Goal: Transaction & Acquisition: Purchase product/service

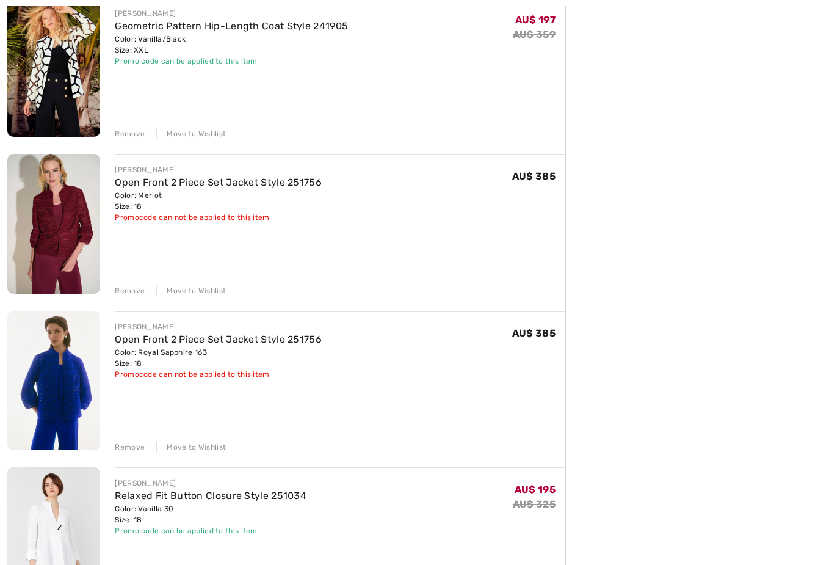
scroll to position [788, 0]
click at [132, 288] on div "Remove" at bounding box center [130, 290] width 30 height 11
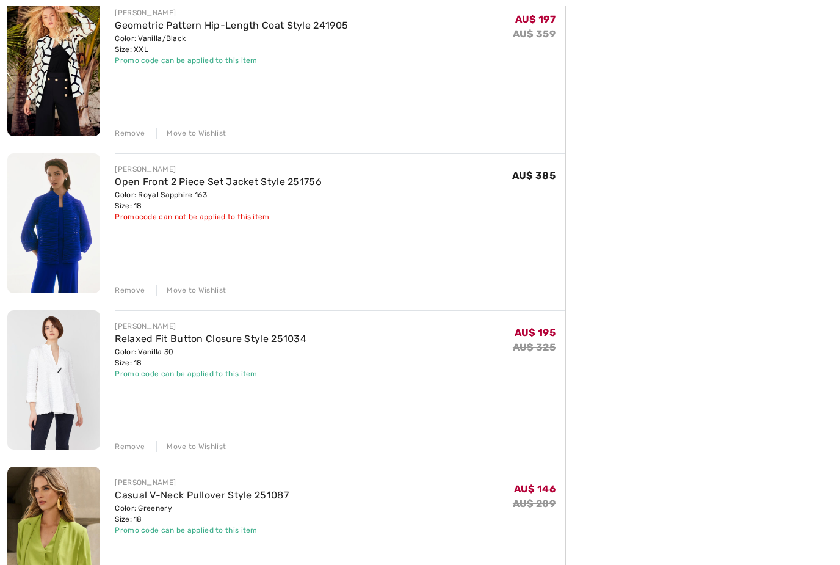
click at [133, 294] on div "Remove" at bounding box center [130, 289] width 30 height 11
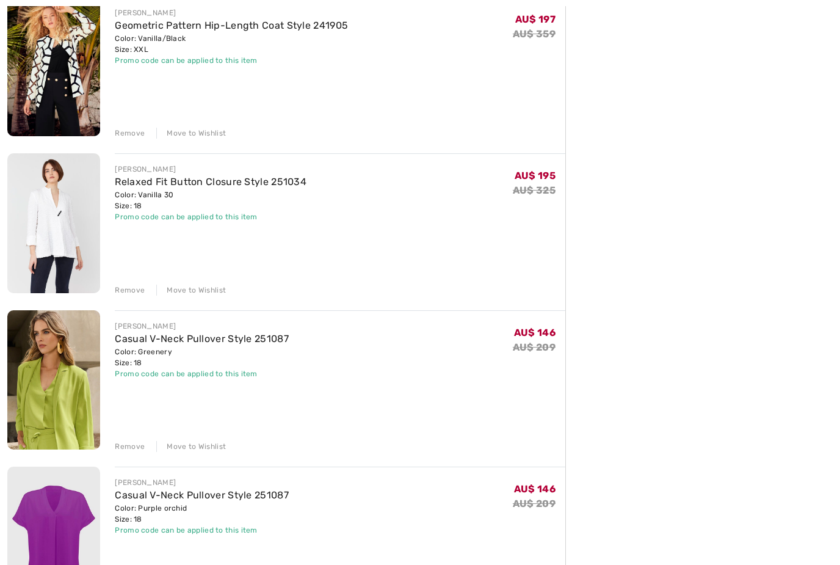
click at [137, 446] on div "Remove" at bounding box center [130, 446] width 30 height 11
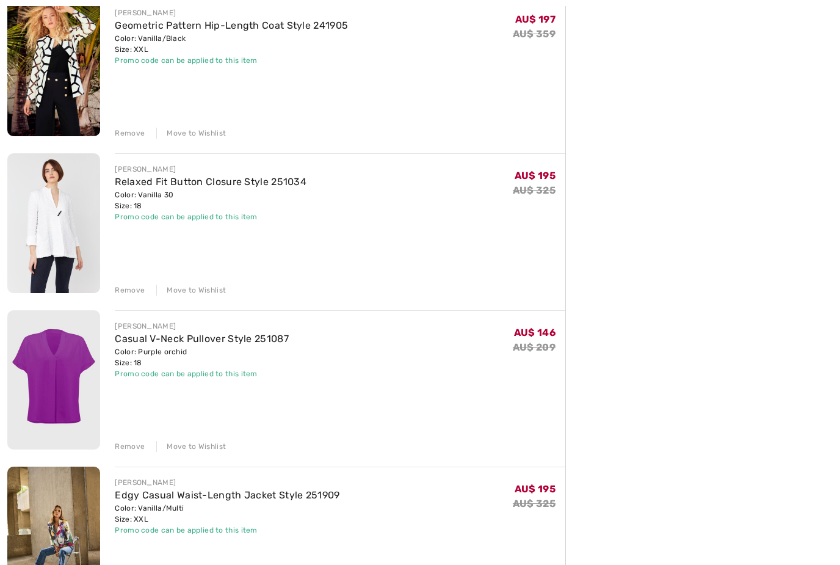
click at [133, 451] on div "Remove" at bounding box center [130, 446] width 30 height 11
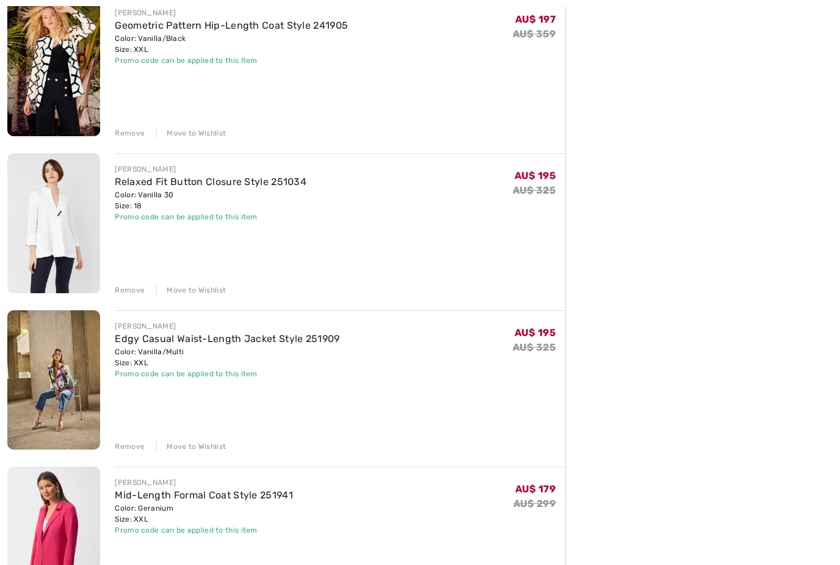
click at [129, 446] on div "Remove" at bounding box center [130, 446] width 30 height 11
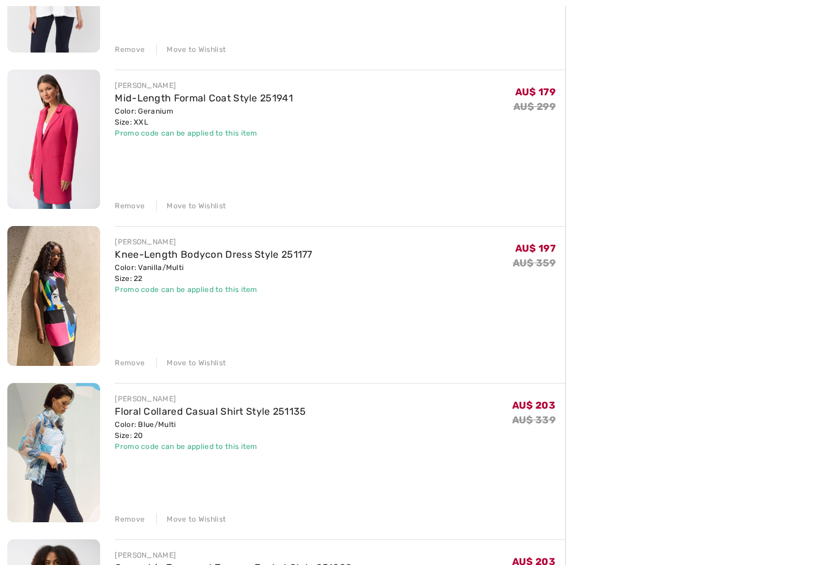
scroll to position [1029, 0]
click at [128, 366] on div "Remove" at bounding box center [130, 362] width 30 height 11
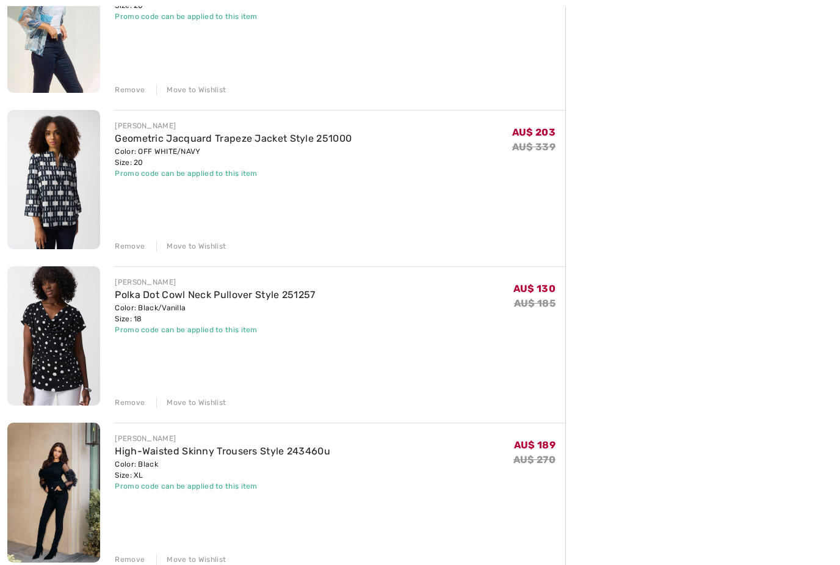
scroll to position [1291, 0]
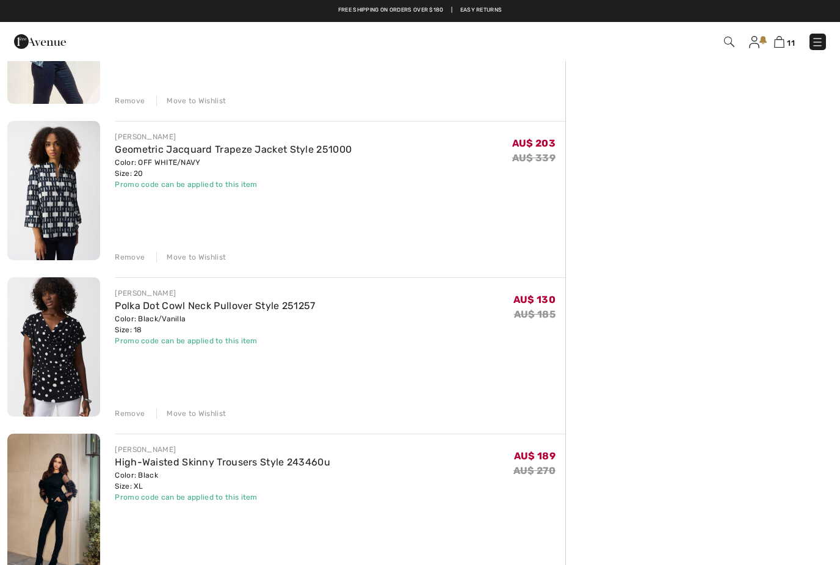
click at [133, 259] on div "Remove" at bounding box center [130, 257] width 30 height 11
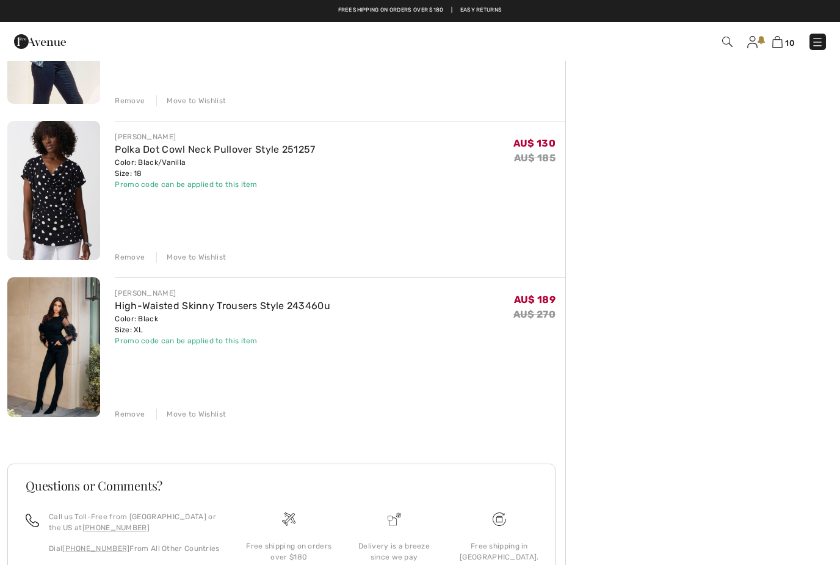
click at [132, 258] on div "Remove" at bounding box center [130, 257] width 30 height 11
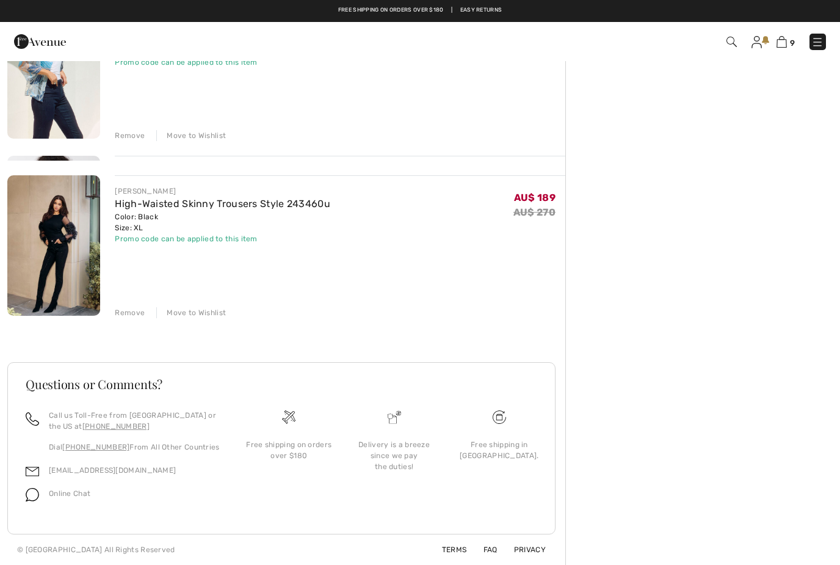
scroll to position [1197, 0]
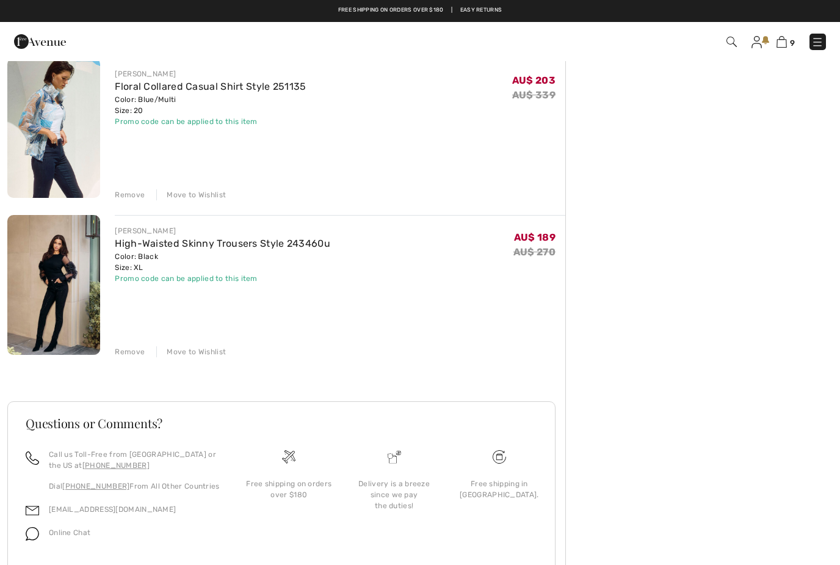
click at [131, 355] on div "Remove" at bounding box center [130, 351] width 30 height 11
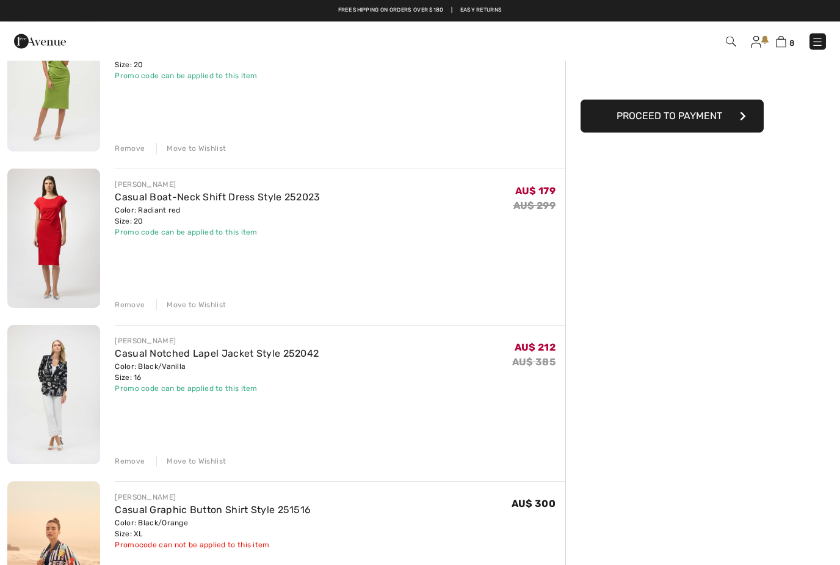
scroll to position [0, 0]
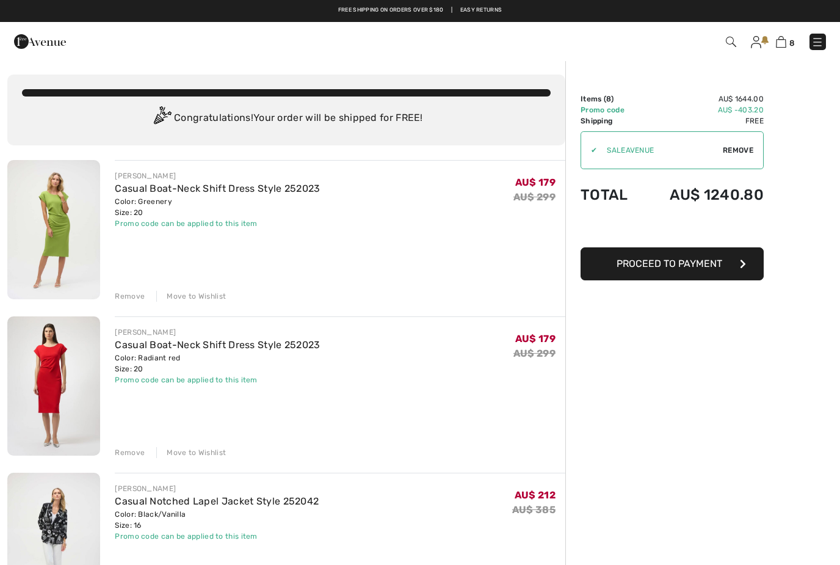
click at [124, 456] on div "Remove" at bounding box center [130, 452] width 30 height 11
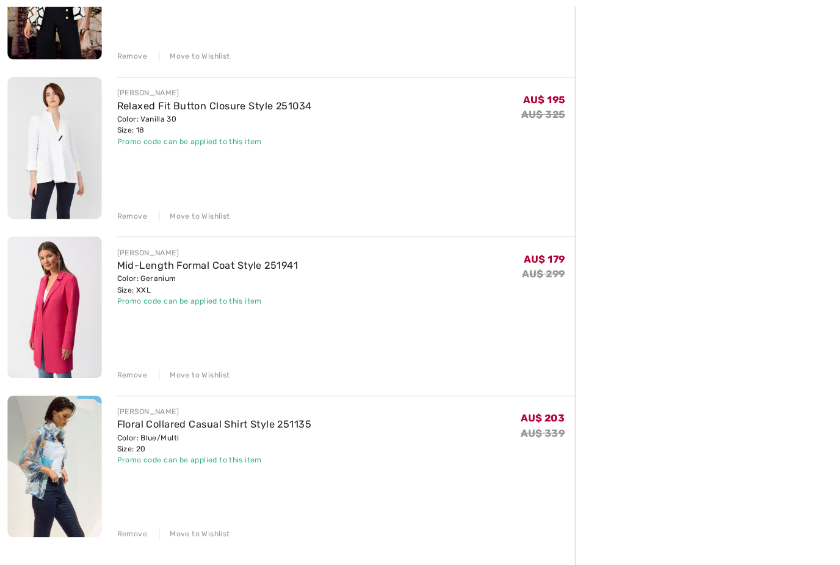
scroll to position [737, 0]
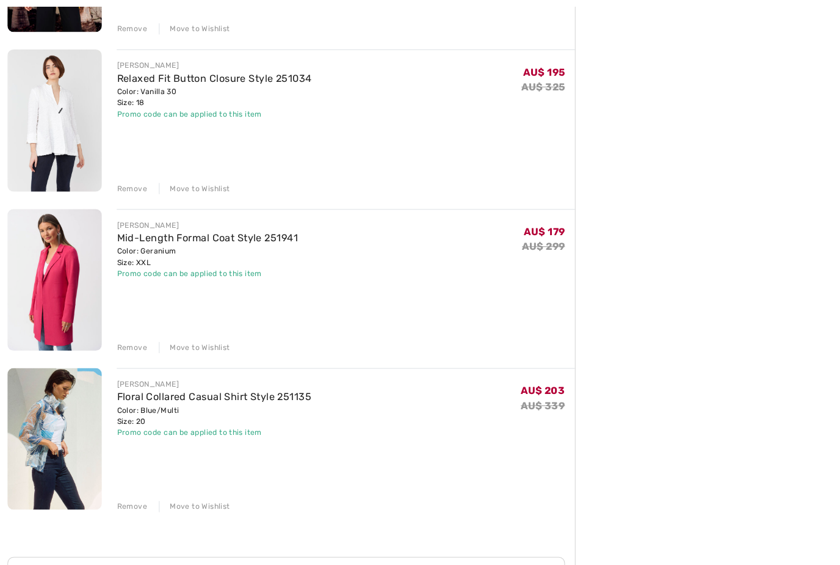
click at [53, 272] on img at bounding box center [53, 275] width 93 height 139
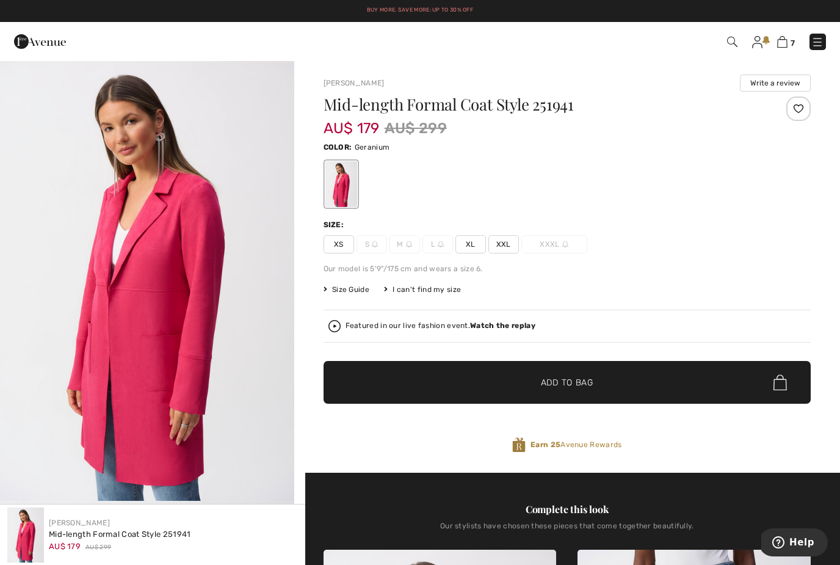
click at [473, 244] on span "XL" at bounding box center [470, 244] width 31 height 18
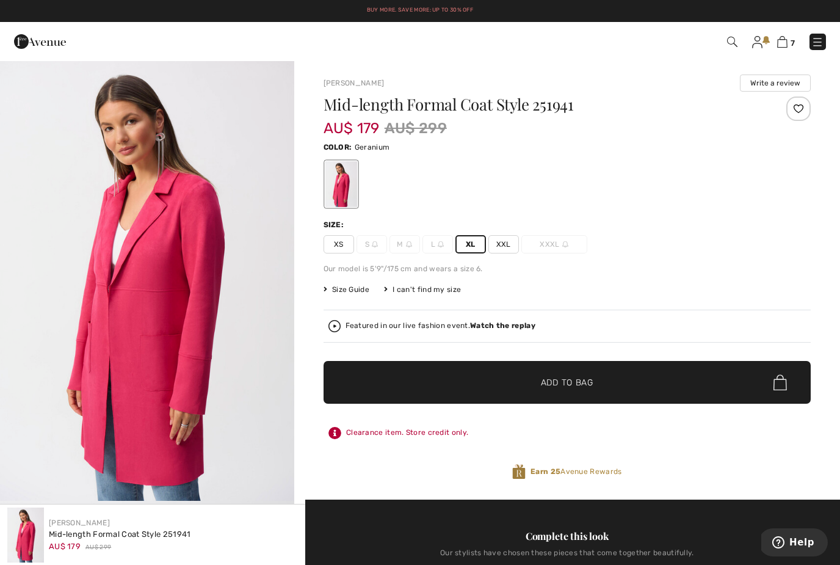
click at [434, 372] on span "✔ Added to Bag Add to Bag" at bounding box center [567, 382] width 487 height 43
click at [792, 39] on span "8" at bounding box center [791, 42] width 5 height 9
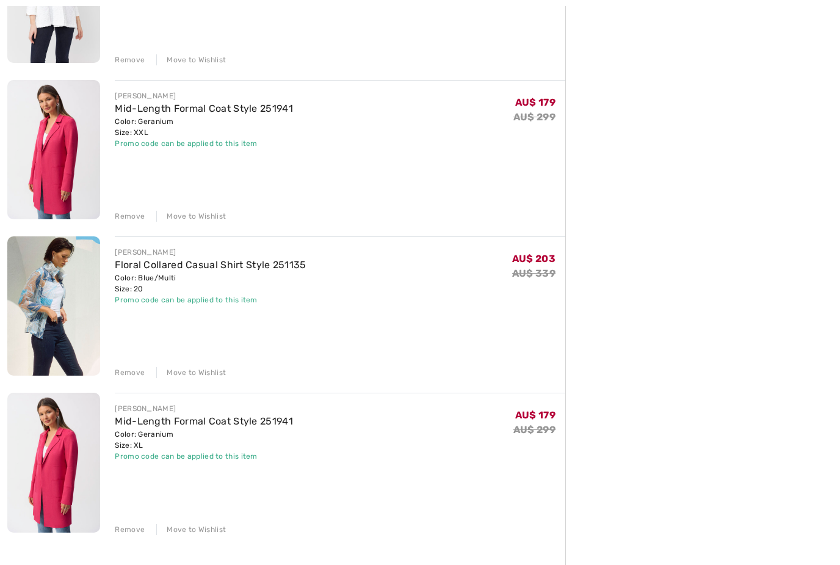
scroll to position [863, 0]
click at [134, 216] on div "Remove" at bounding box center [130, 216] width 30 height 11
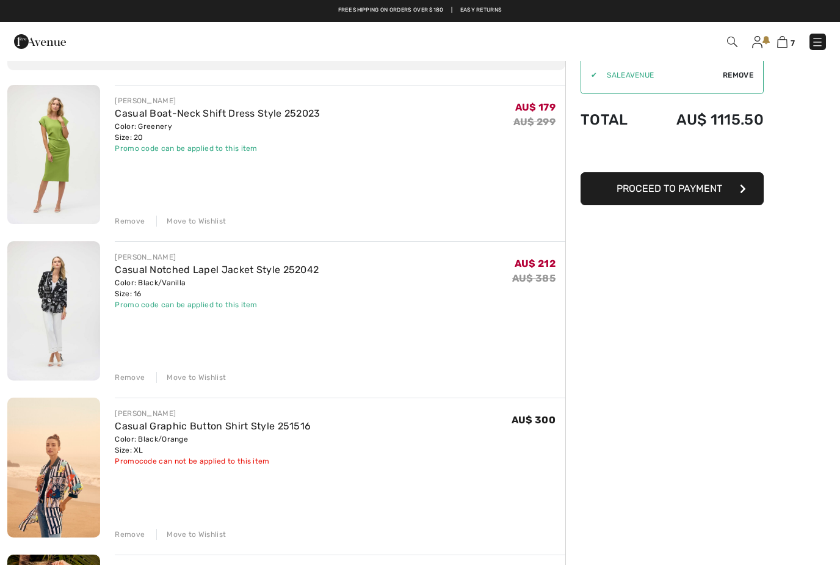
scroll to position [73, 0]
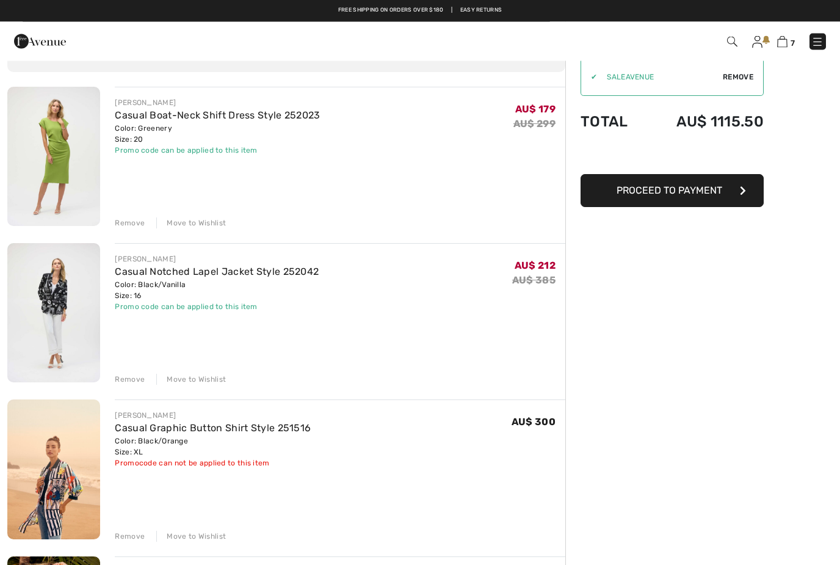
click at [129, 381] on div "Remove" at bounding box center [130, 379] width 30 height 11
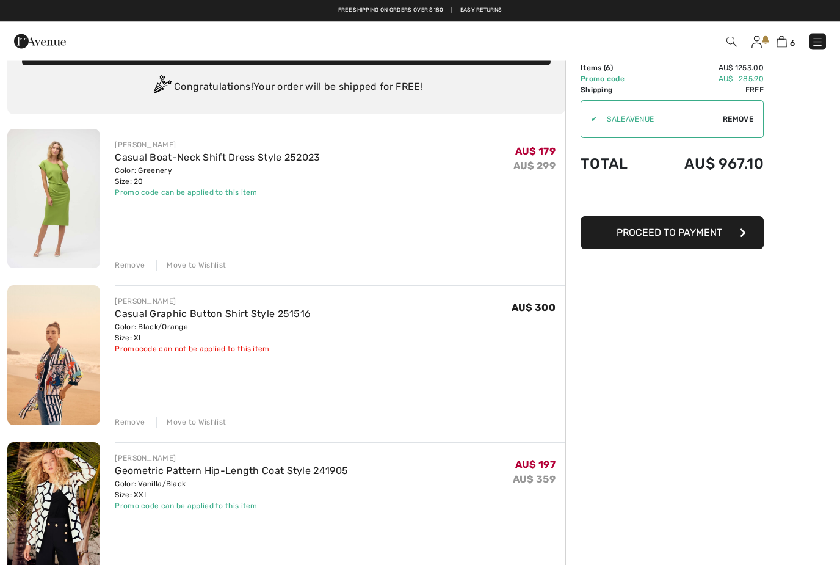
scroll to position [0, 0]
